Goal: Ask a question

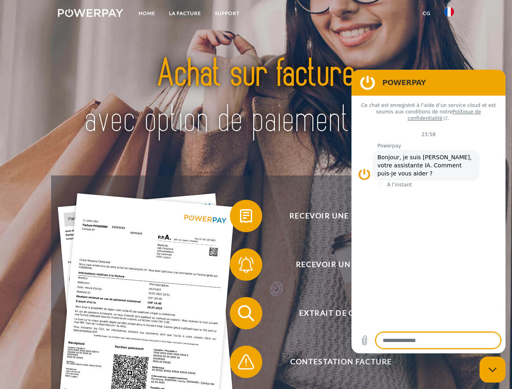
click at [90, 14] on img at bounding box center [90, 13] width 65 height 8
click at [449, 14] on img at bounding box center [450, 12] width 10 height 10
click at [427, 13] on link "CG" at bounding box center [426, 13] width 21 height 15
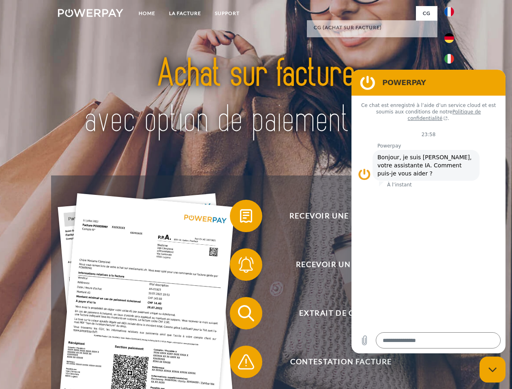
click at [240, 218] on span at bounding box center [234, 216] width 41 height 41
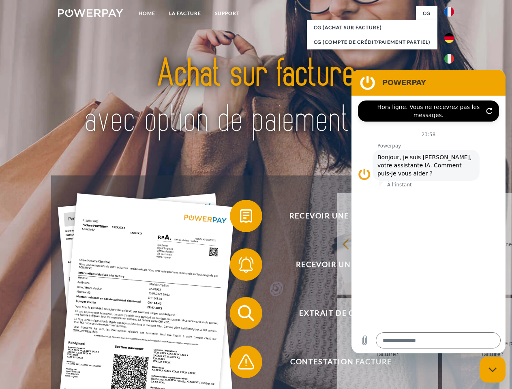
click at [329, 266] on div "retour Pourquoi ai-je reçu une facture? Avez-vous reçu mes paiements, ai-je enc…" at bounding box center [493, 296] width 328 height 209
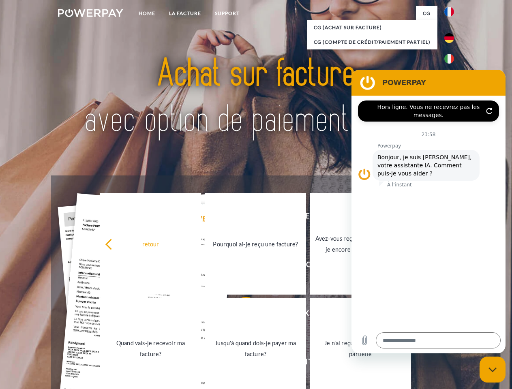
click at [240, 315] on link "Jusqu'à quand dois-je payer ma facture?" at bounding box center [255, 348] width 101 height 101
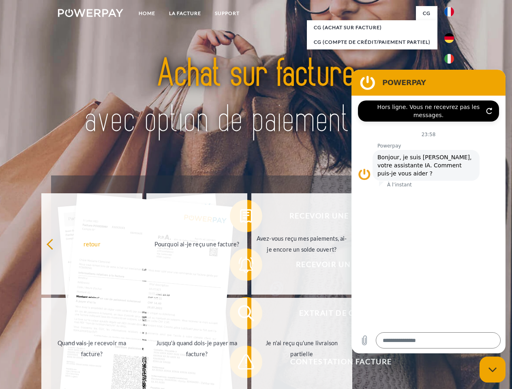
click at [240, 364] on span at bounding box center [234, 362] width 41 height 41
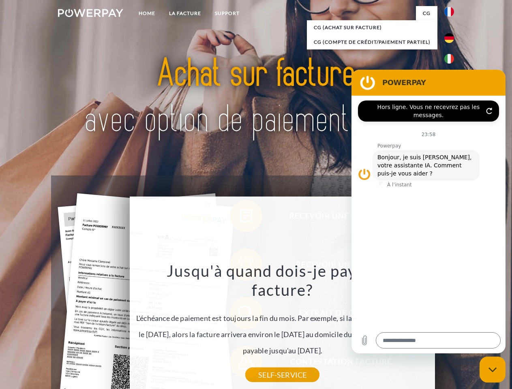
click at [493, 370] on icon "Fermer la fenêtre de messagerie" at bounding box center [493, 369] width 9 height 5
type textarea "*"
